Goal: Task Accomplishment & Management: Use online tool/utility

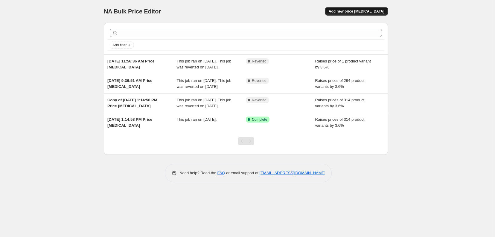
click at [355, 12] on span "Add new price [MEDICAL_DATA]" at bounding box center [357, 11] width 56 height 5
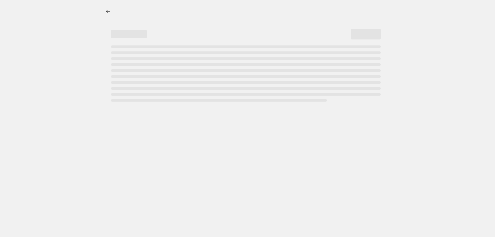
select select "percentage"
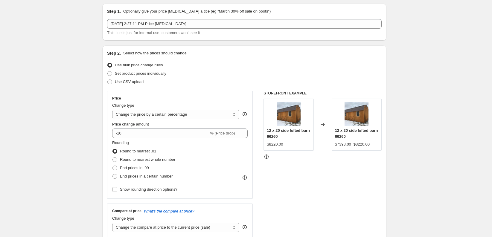
scroll to position [30, 0]
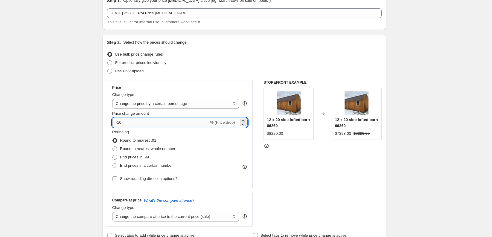
click at [156, 127] on input "-10" at bounding box center [160, 123] width 97 height 10
drag, startPoint x: 153, startPoint y: 126, endPoint x: 13, endPoint y: 140, distance: 140.1
type input "3.6"
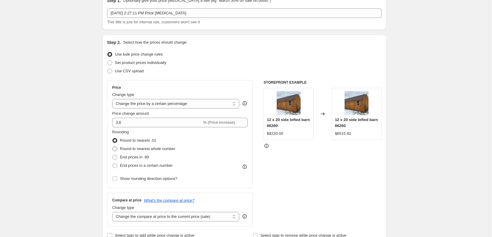
click at [142, 149] on span "Round to nearest whole number" at bounding box center [147, 149] width 55 height 4
click at [113, 147] on input "Round to nearest whole number" at bounding box center [112, 147] width 0 height 0
radio input "true"
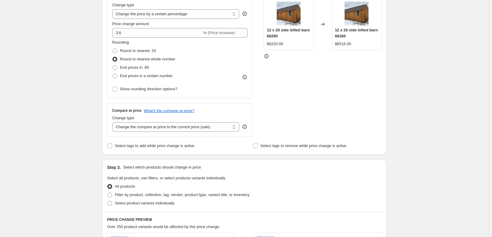
scroll to position [60, 0]
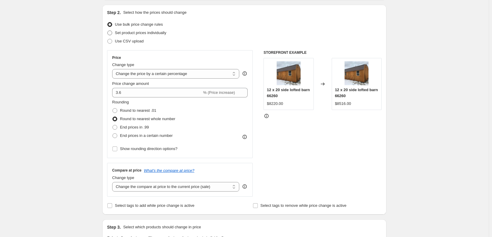
click at [134, 32] on span "Set product prices individually" at bounding box center [140, 33] width 51 height 4
click at [108, 31] on input "Set product prices individually" at bounding box center [107, 31] width 0 height 0
radio input "true"
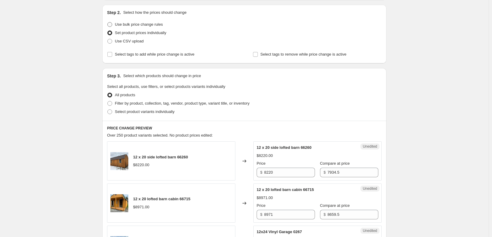
click at [132, 24] on span "Use bulk price change rules" at bounding box center [139, 24] width 48 height 4
click at [108, 22] on input "Use bulk price change rules" at bounding box center [107, 22] width 0 height 0
radio input "true"
select select "percentage"
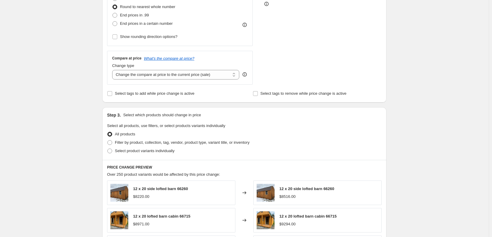
scroll to position [180, 0]
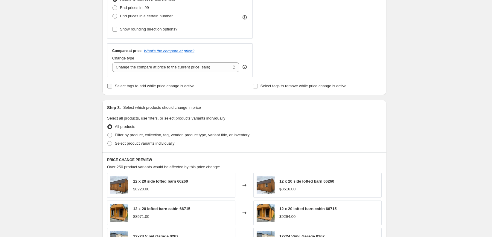
click at [126, 87] on span "Select tags to add while price change is active" at bounding box center [155, 86] width 80 height 4
click at [112, 87] on input "Select tags to add while price change is active" at bounding box center [109, 86] width 5 height 5
checkbox input "true"
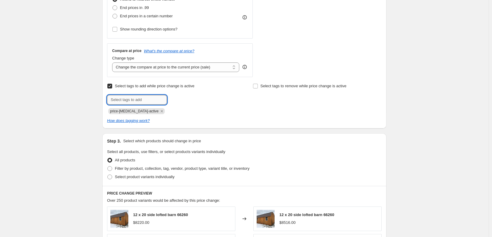
click at [139, 101] on input "text" at bounding box center [137, 100] width 60 height 10
click at [63, 101] on div "Create new price [MEDICAL_DATA]. This page is ready Create new price [MEDICAL_D…" at bounding box center [244, 136] width 489 height 632
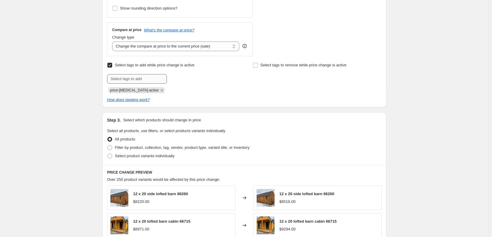
scroll to position [209, 0]
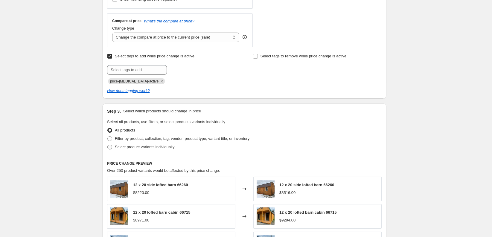
click at [118, 146] on span "Select product variants individually" at bounding box center [145, 147] width 60 height 4
click at [108, 145] on input "Select product variants individually" at bounding box center [107, 145] width 0 height 0
radio input "true"
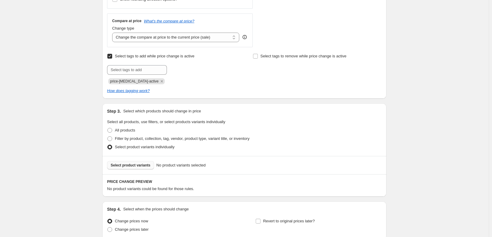
click at [129, 166] on span "Select product variants" at bounding box center [131, 165] width 40 height 5
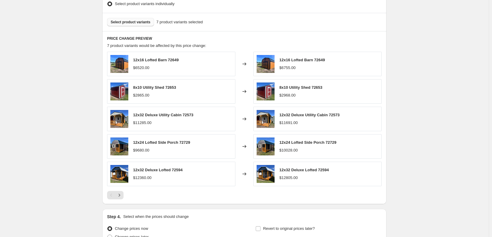
scroll to position [413, 0]
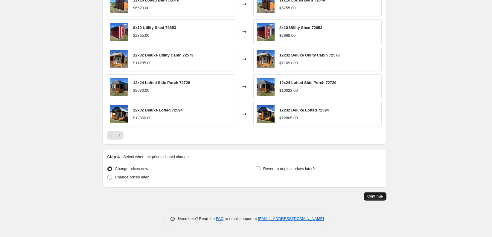
click at [376, 197] on span "Continue" at bounding box center [375, 196] width 16 height 5
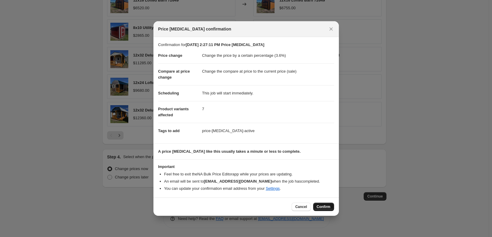
click at [326, 207] on span "Confirm" at bounding box center [324, 207] width 14 height 5
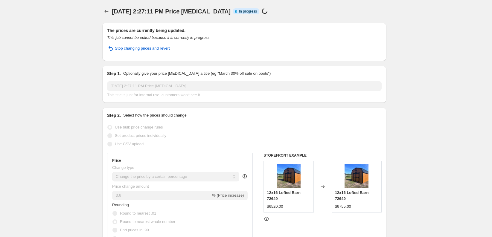
select select "percentage"
